Goal: Find contact information: Find contact information

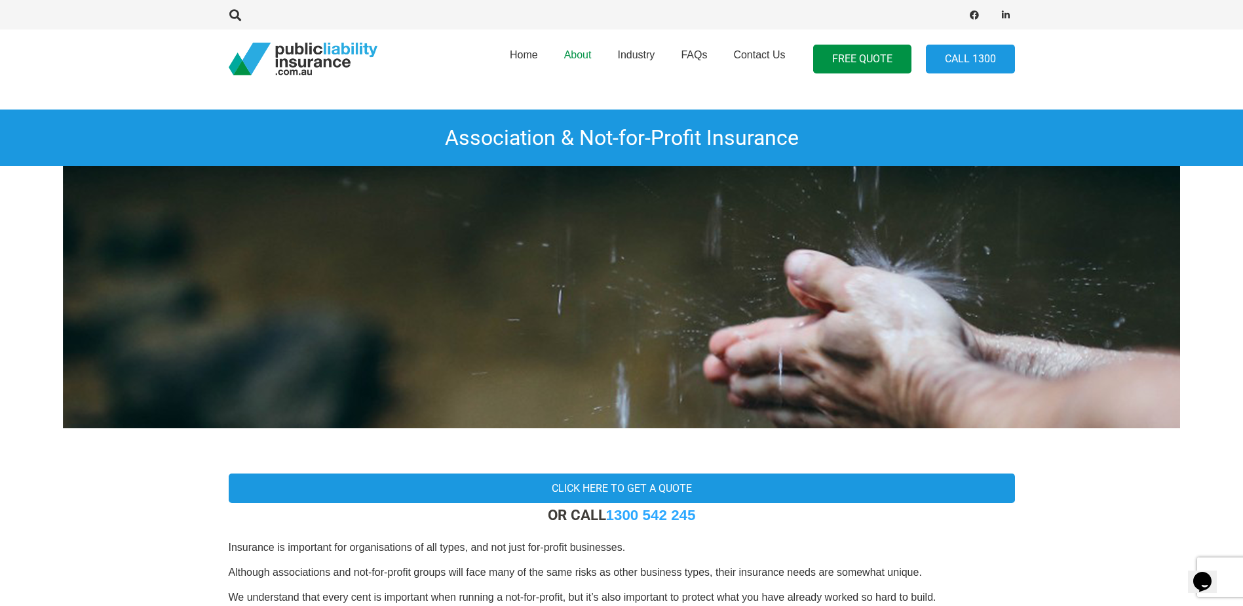
click at [587, 53] on span "About" at bounding box center [578, 54] width 28 height 11
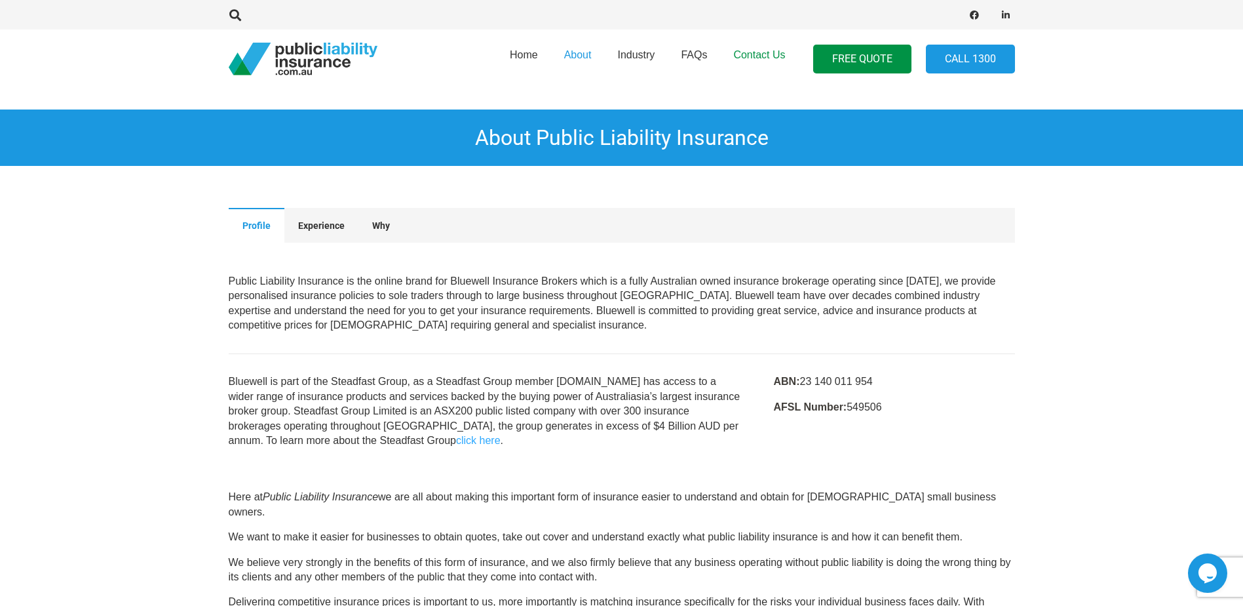
click at [749, 55] on span "Contact Us" at bounding box center [759, 54] width 52 height 11
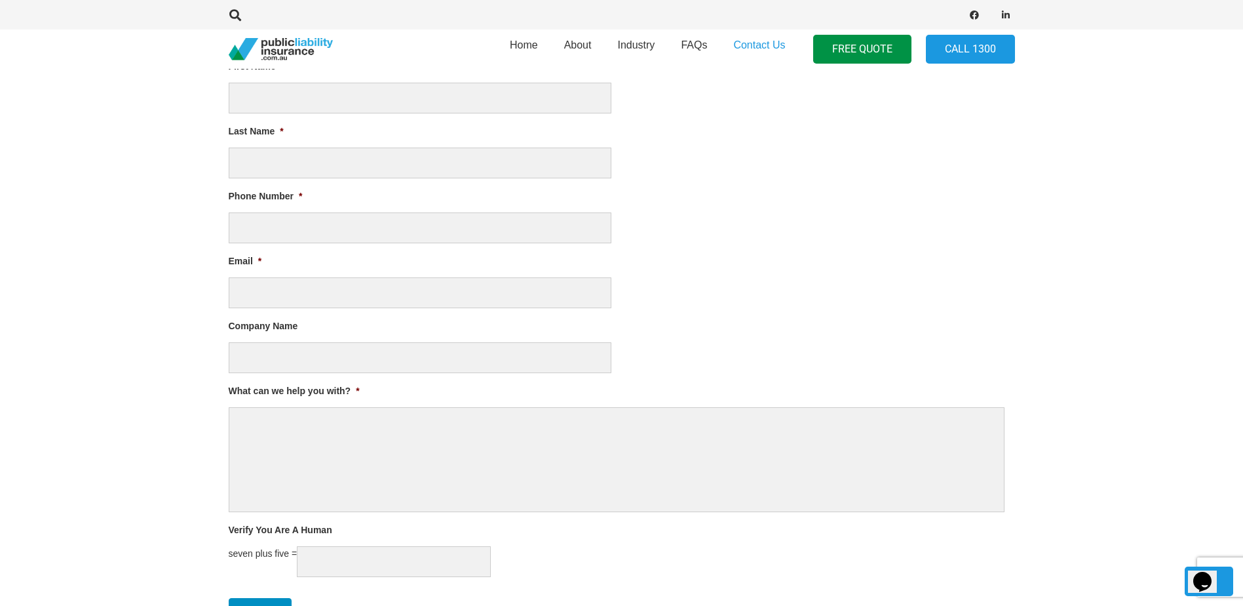
scroll to position [328, 0]
